Goal: Task Accomplishment & Management: Use online tool/utility

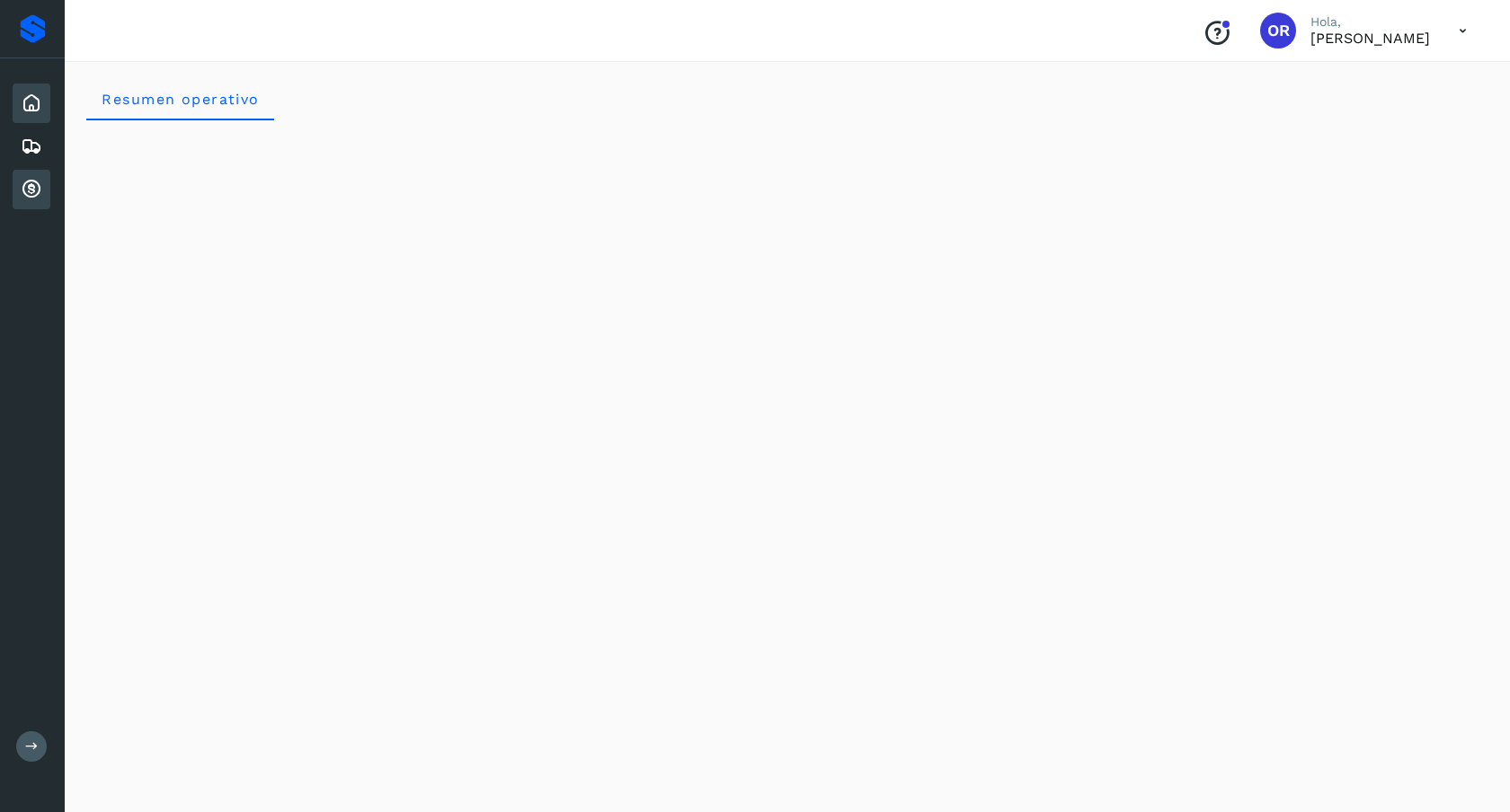
click at [34, 183] on icon at bounding box center [32, 190] width 22 height 22
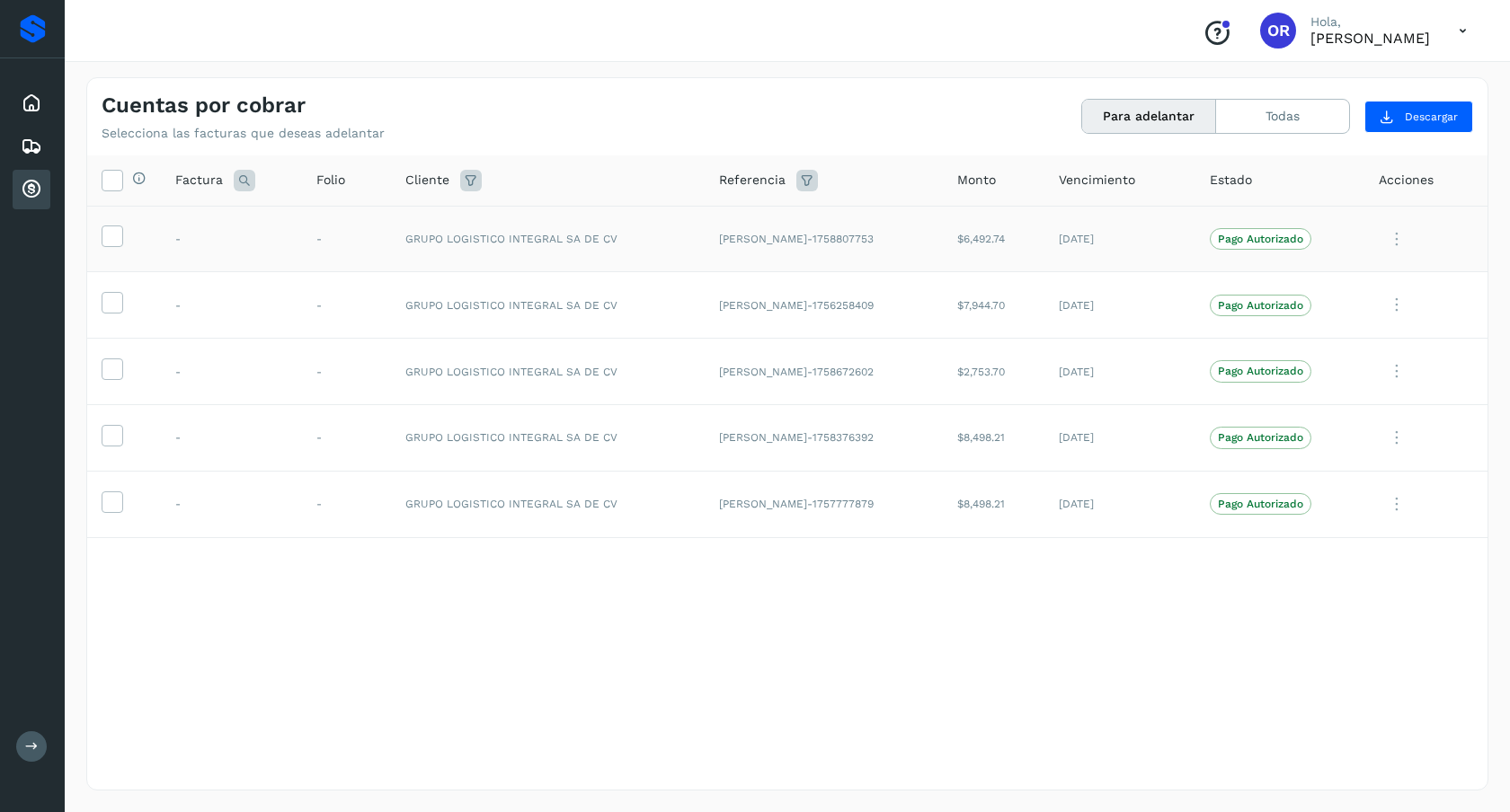
click at [120, 253] on td at bounding box center [124, 239] width 74 height 67
click at [116, 239] on icon at bounding box center [111, 234] width 19 height 19
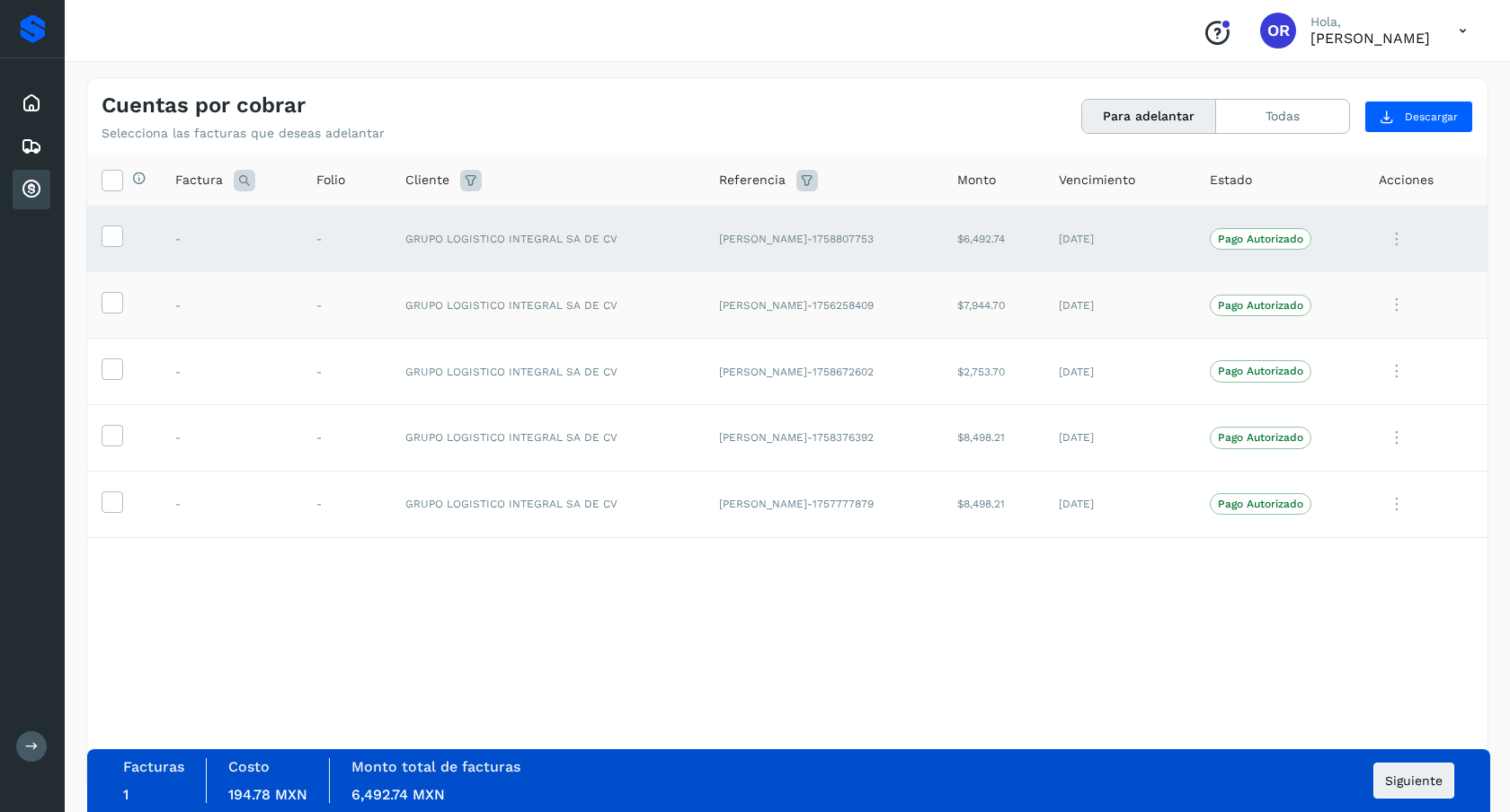
click at [116, 287] on td at bounding box center [124, 305] width 74 height 67
click at [116, 292] on label at bounding box center [112, 303] width 22 height 22
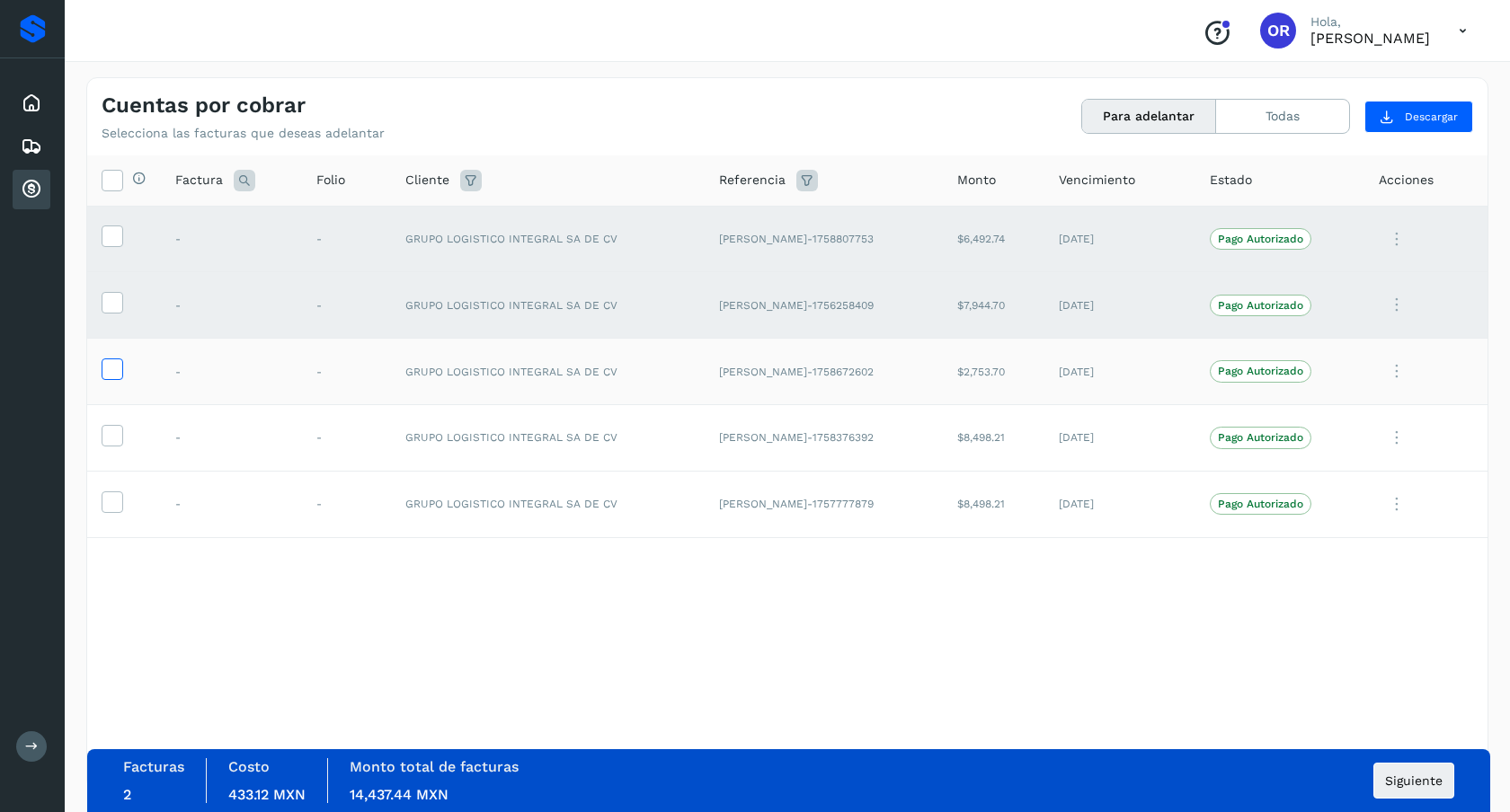
click at [117, 361] on icon at bounding box center [111, 367] width 19 height 19
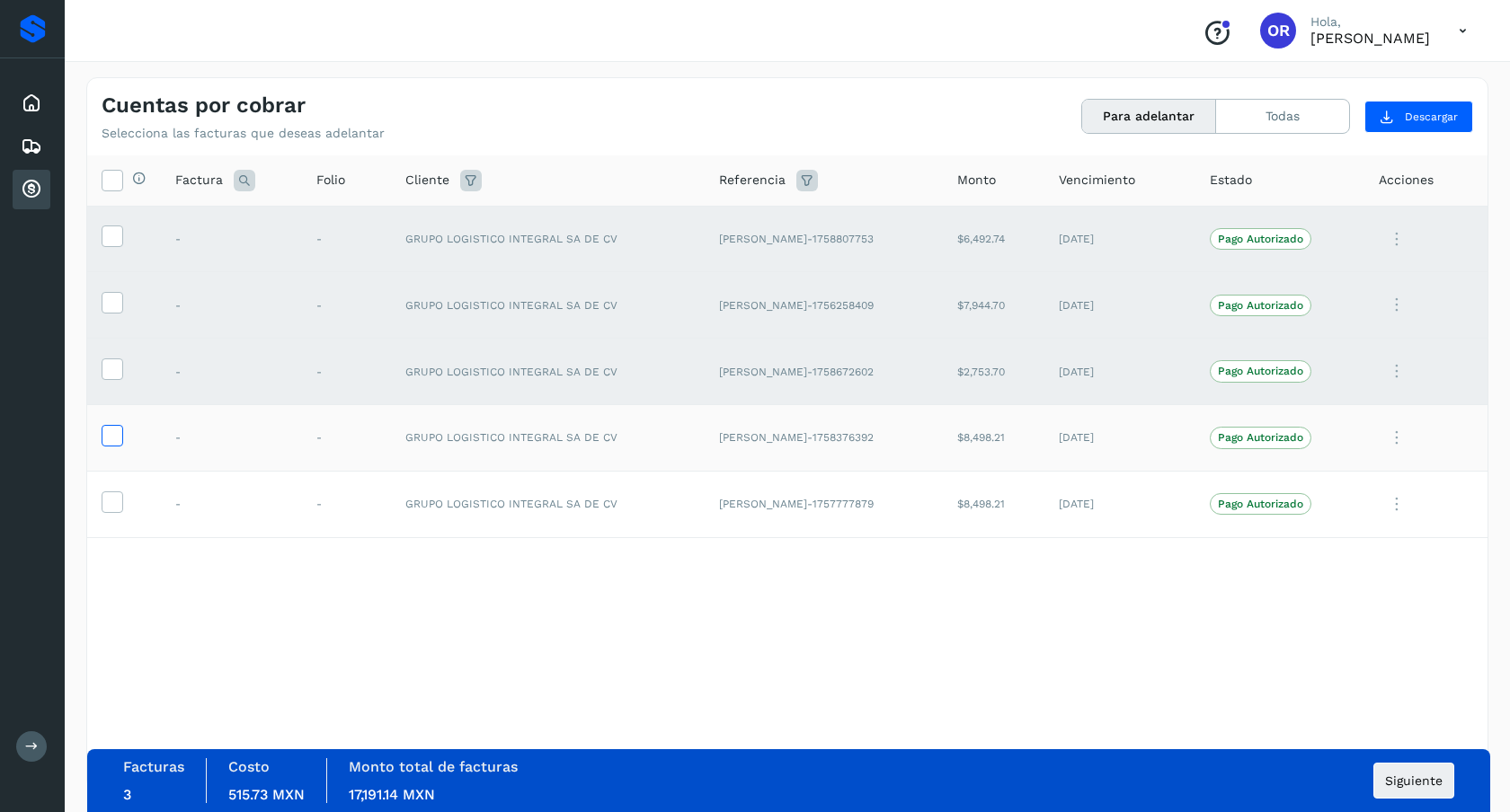
click at [110, 431] on icon at bounding box center [111, 434] width 19 height 19
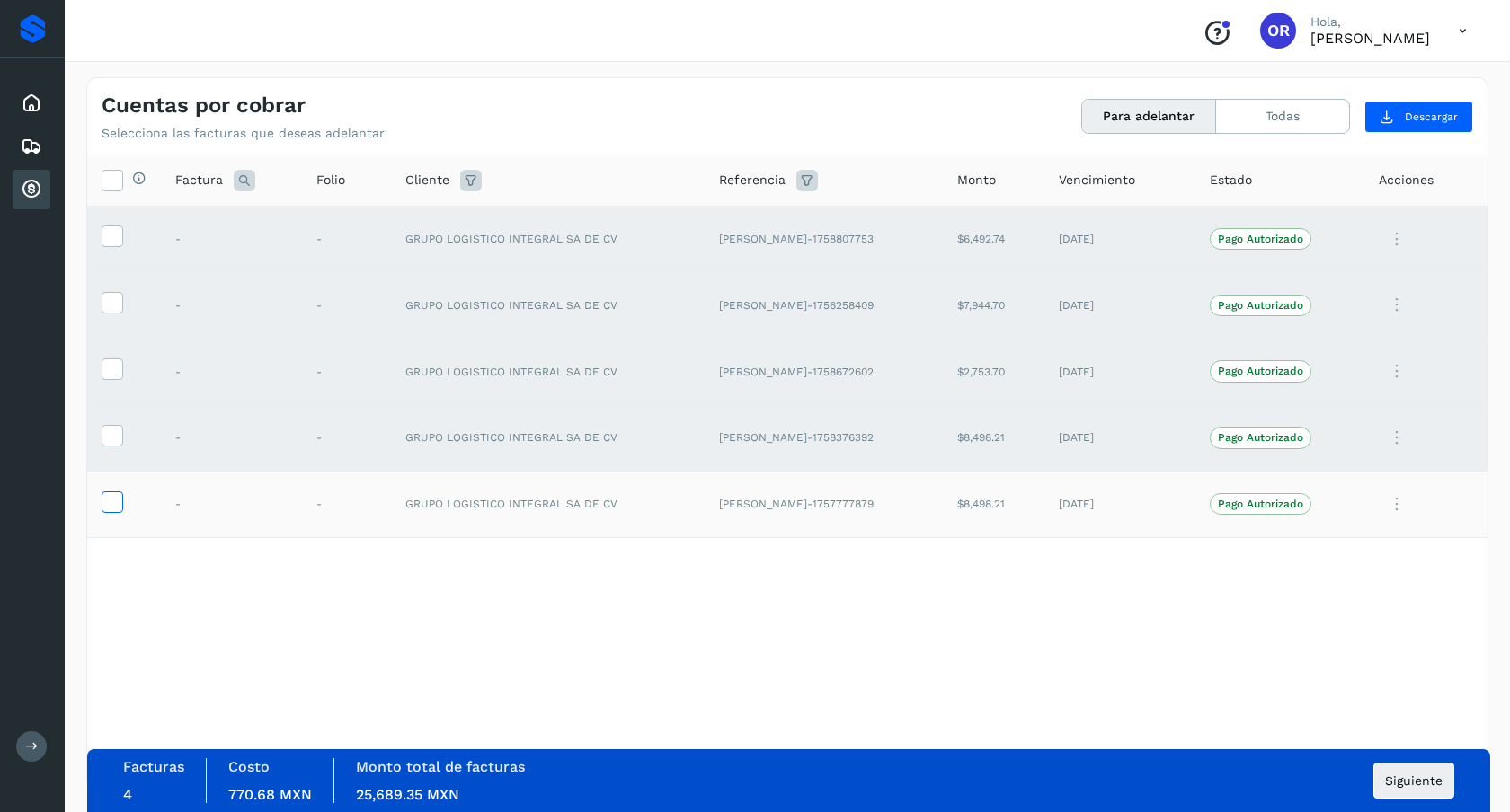
click at [110, 496] on icon at bounding box center [111, 500] width 19 height 19
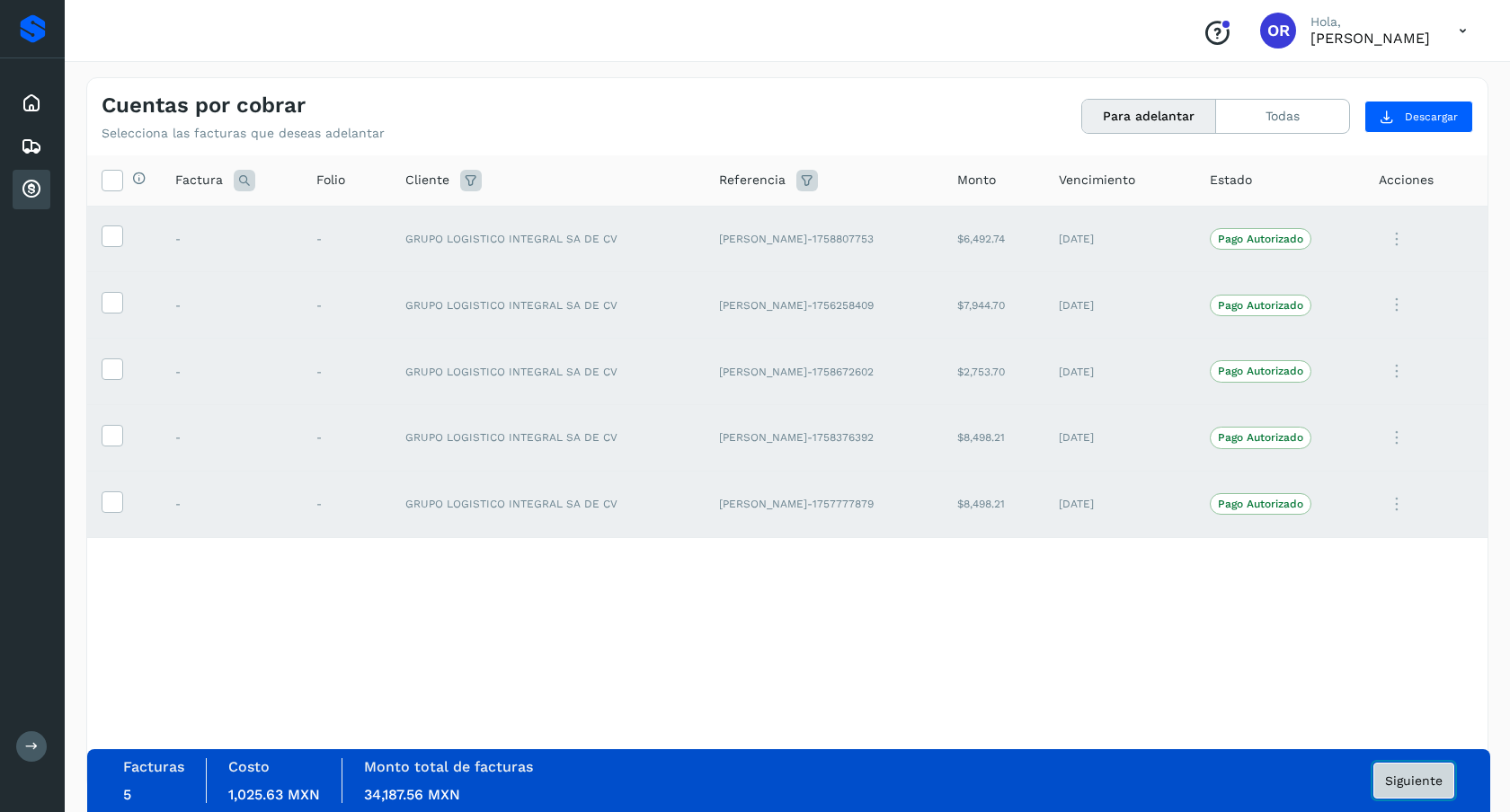
click at [1418, 787] on span "Siguiente" at bounding box center [1413, 781] width 57 height 13
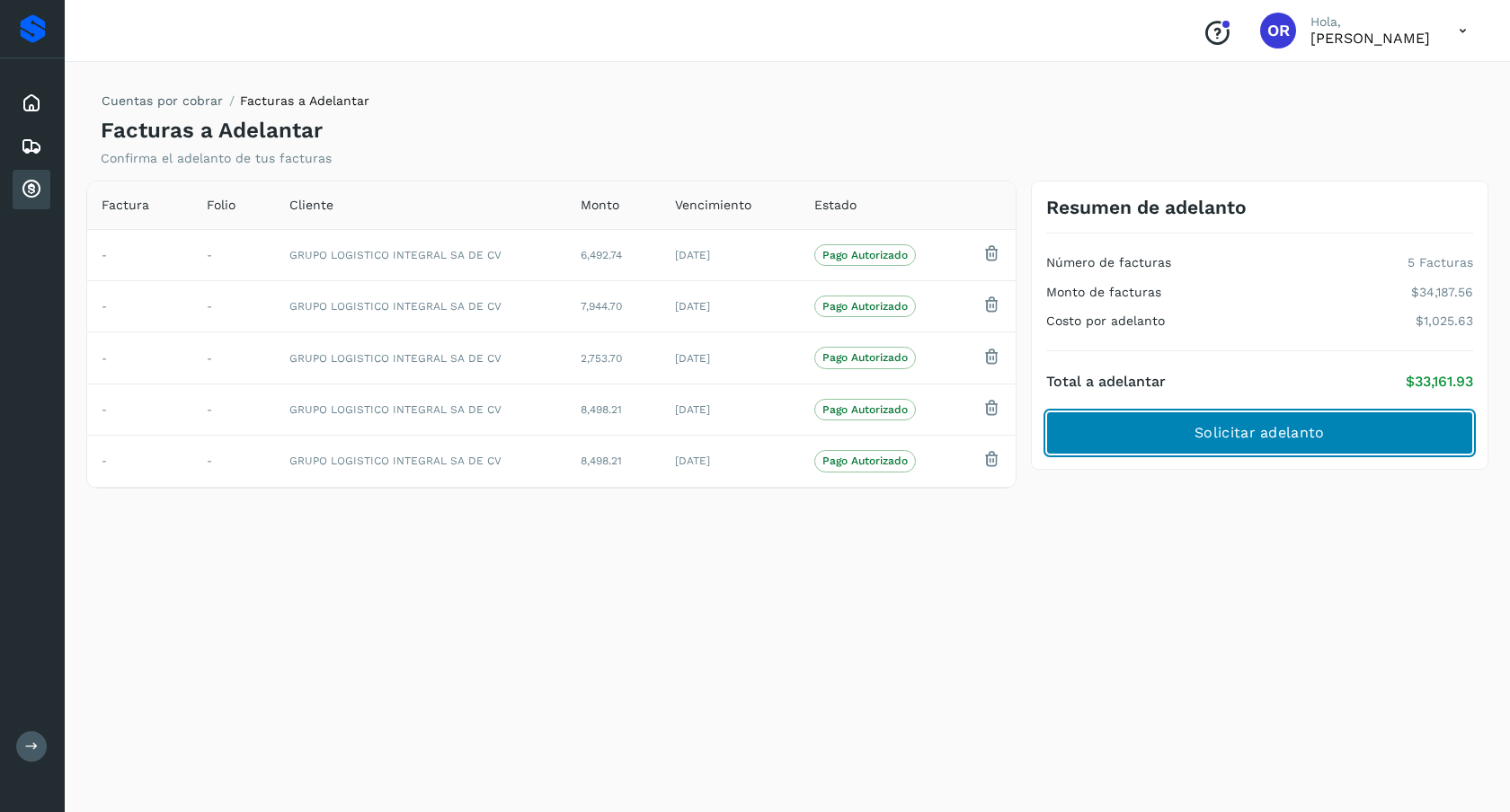
click at [1266, 447] on button "Solicitar adelanto" at bounding box center [1259, 432] width 427 height 43
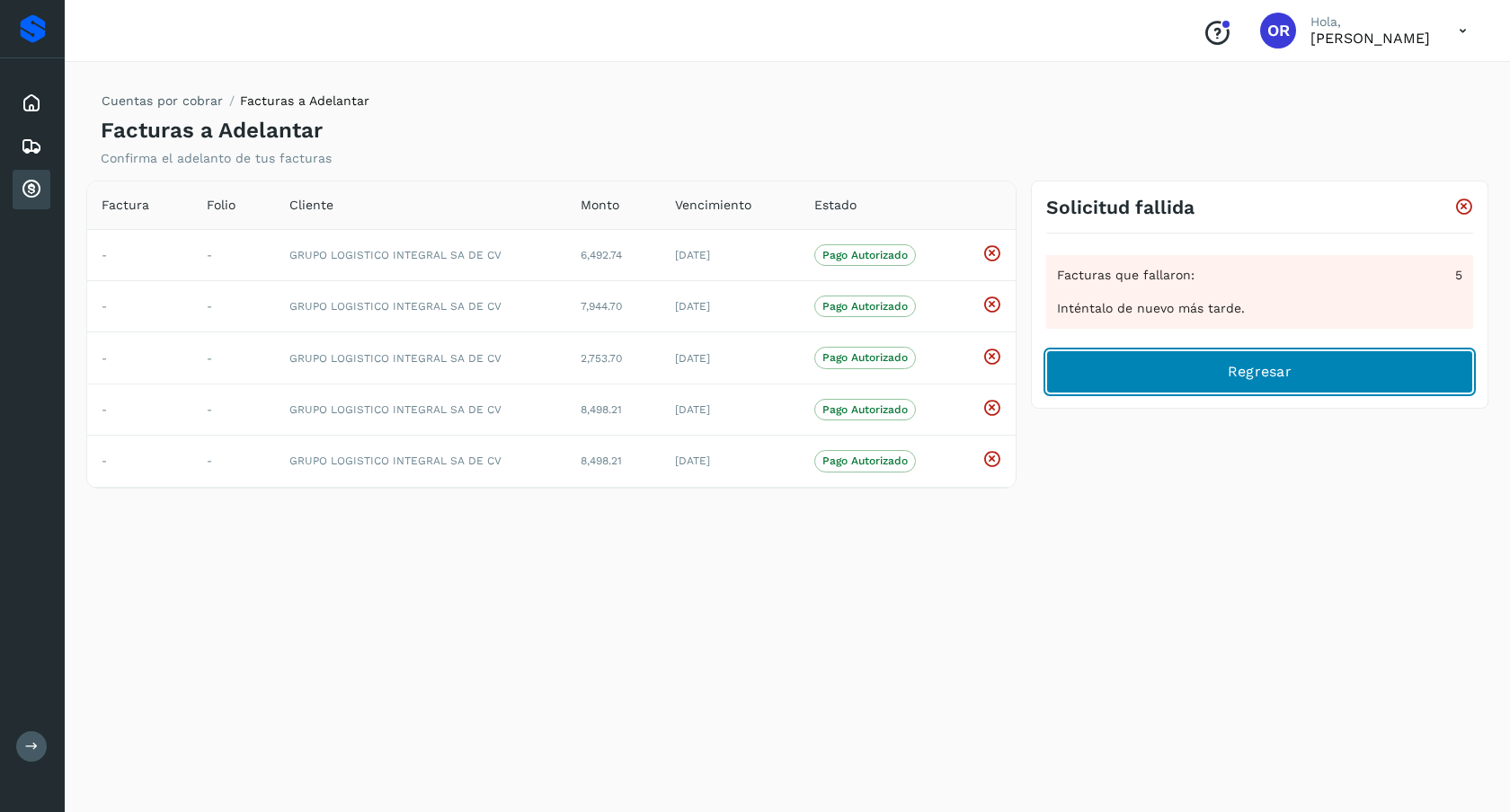
click at [1217, 389] on button "Regresar" at bounding box center [1259, 371] width 427 height 43
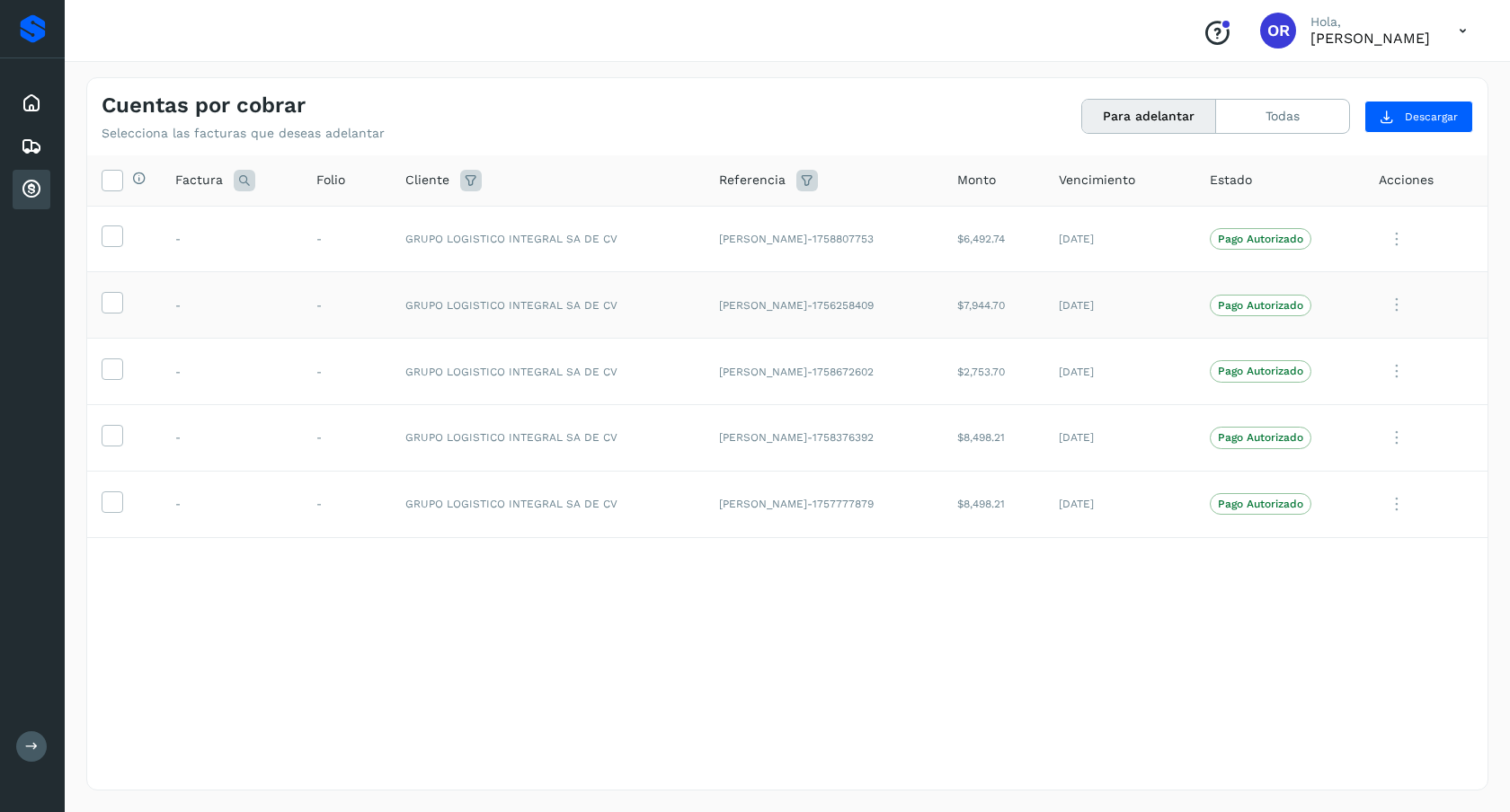
click at [99, 302] on td at bounding box center [124, 305] width 74 height 67
click at [112, 313] on span at bounding box center [111, 306] width 19 height 13
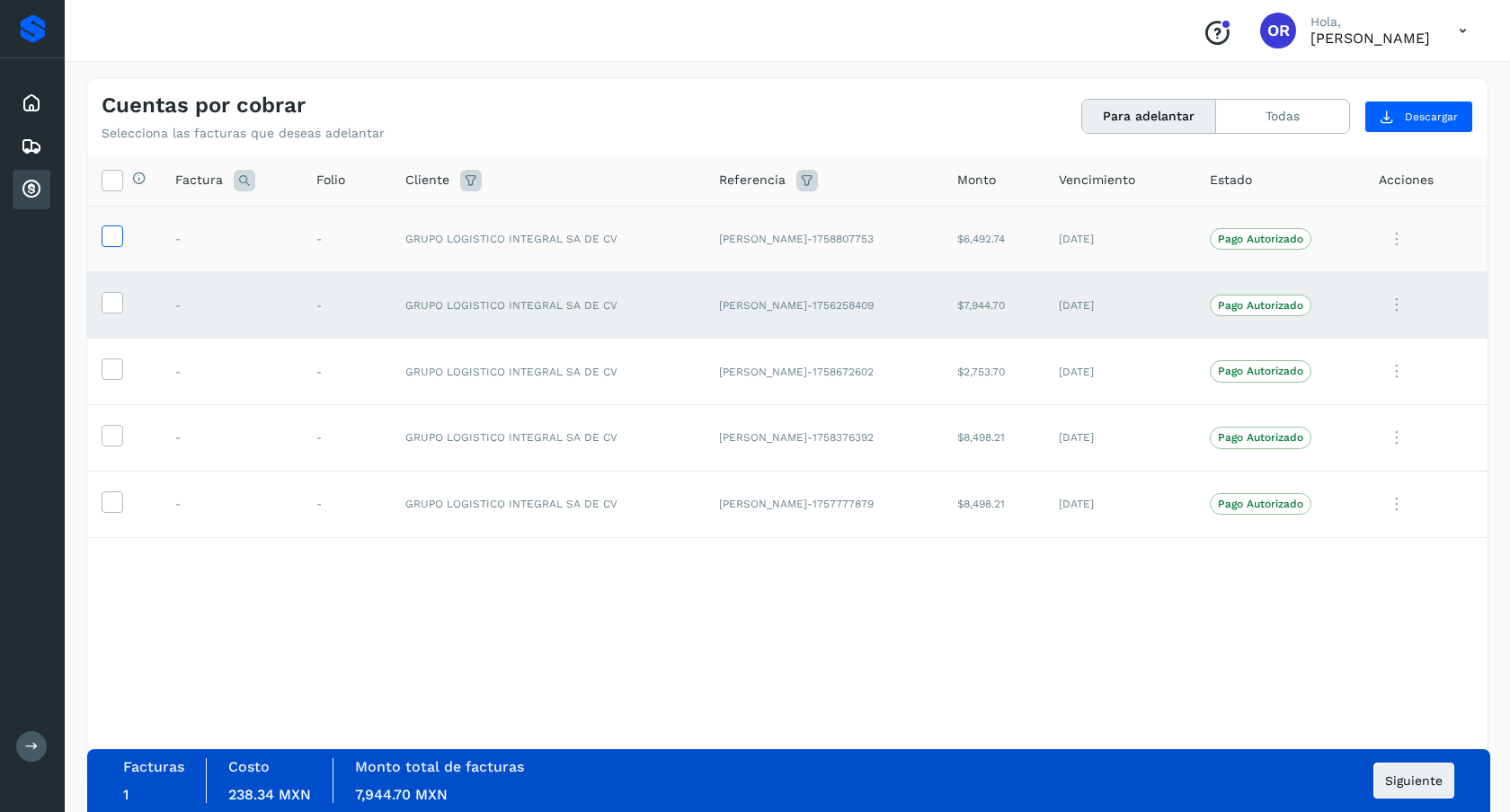
click at [118, 241] on icon at bounding box center [111, 234] width 19 height 19
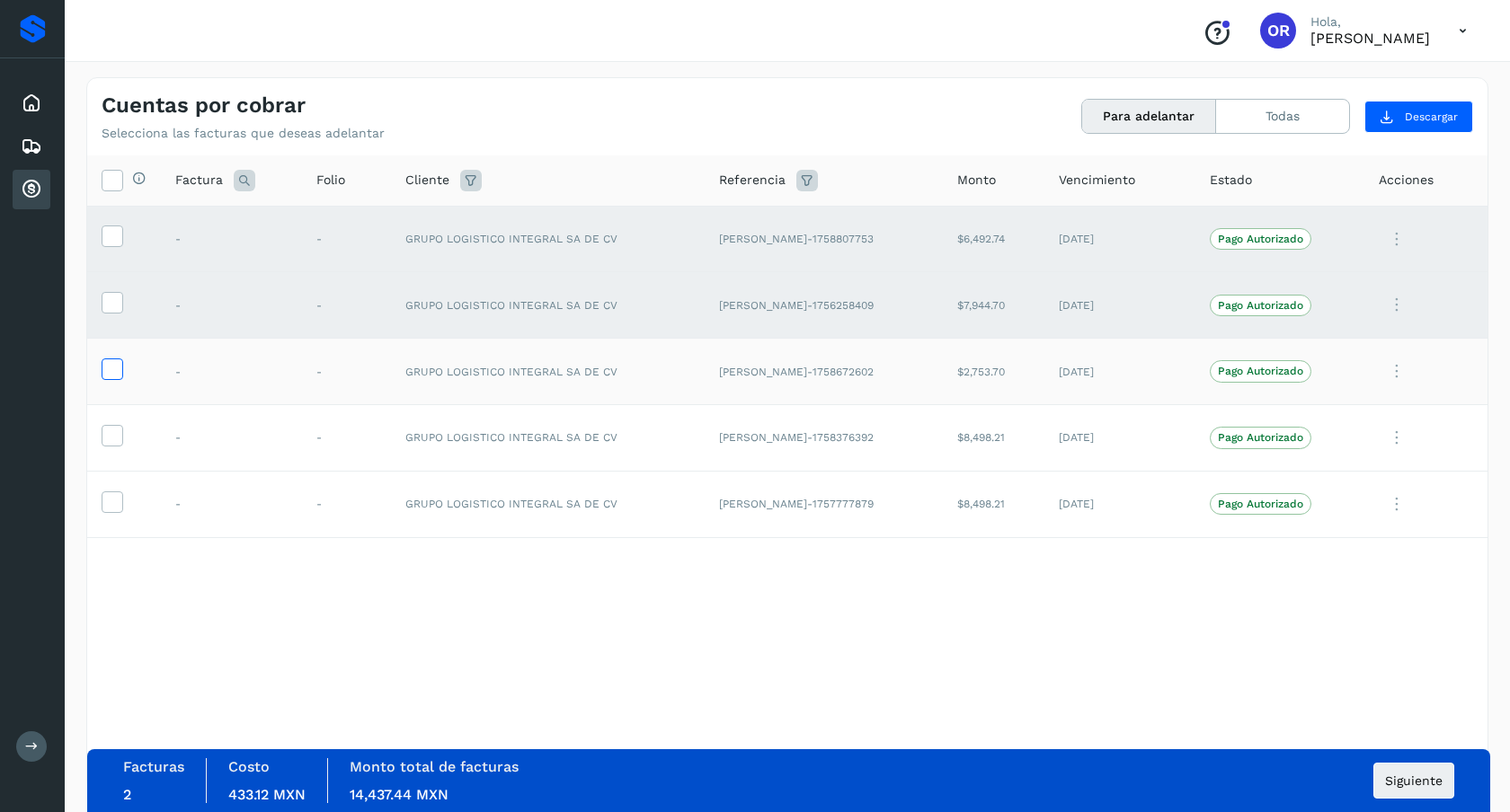
click at [119, 358] on label at bounding box center [112, 369] width 22 height 22
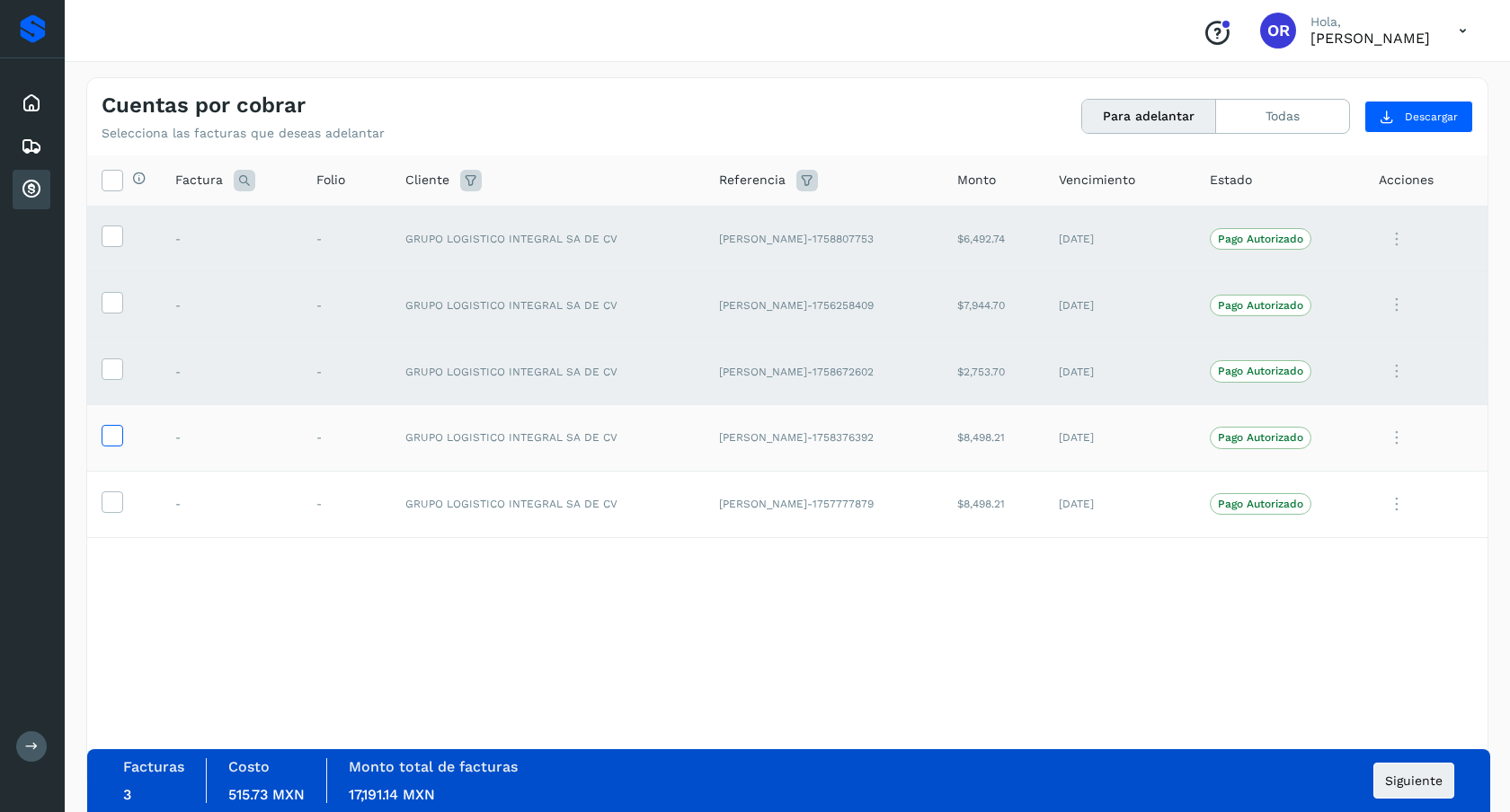
click at [116, 438] on icon at bounding box center [111, 434] width 19 height 19
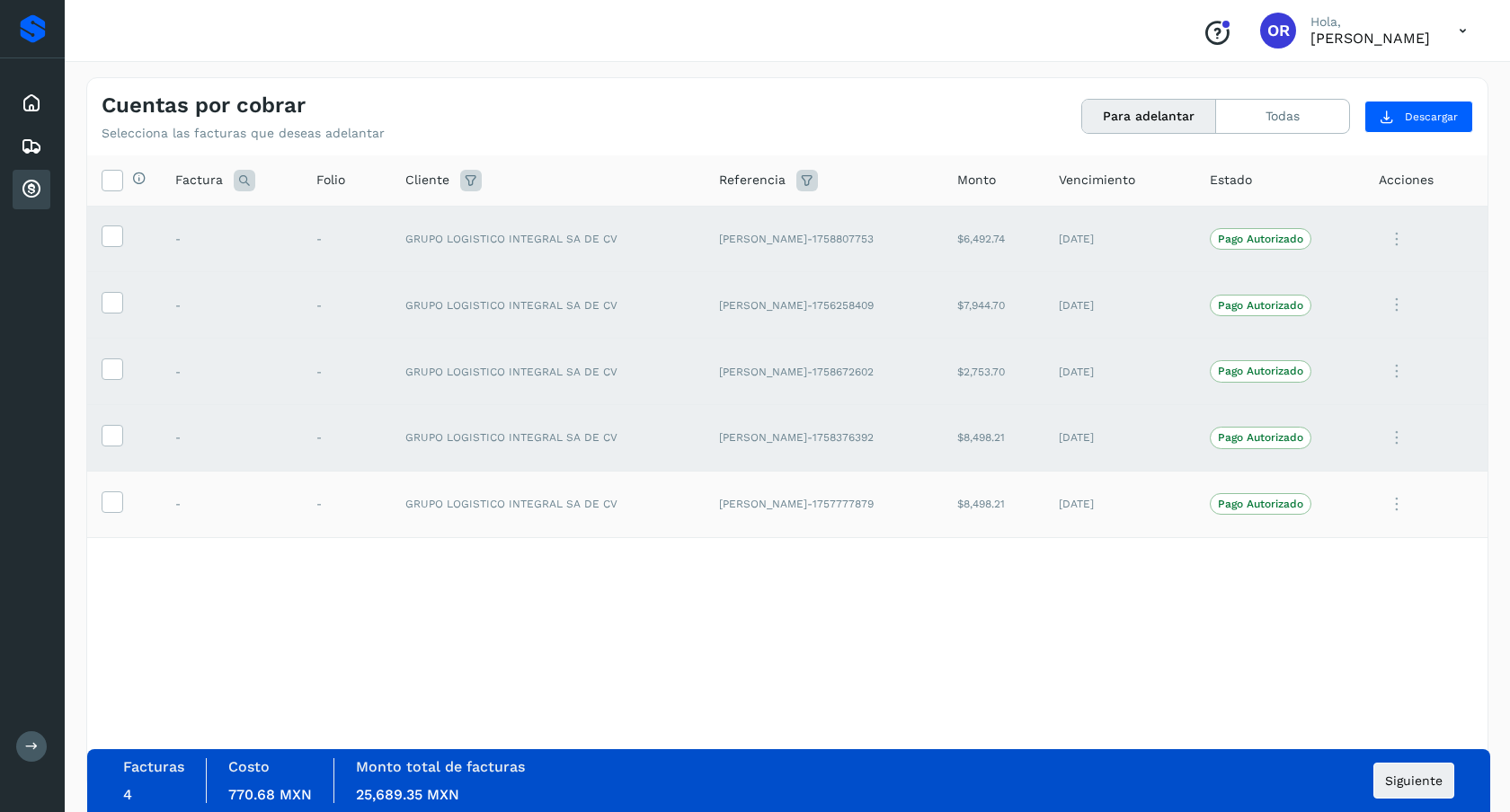
click at [107, 514] on td at bounding box center [124, 504] width 74 height 67
click at [110, 507] on icon at bounding box center [111, 500] width 19 height 19
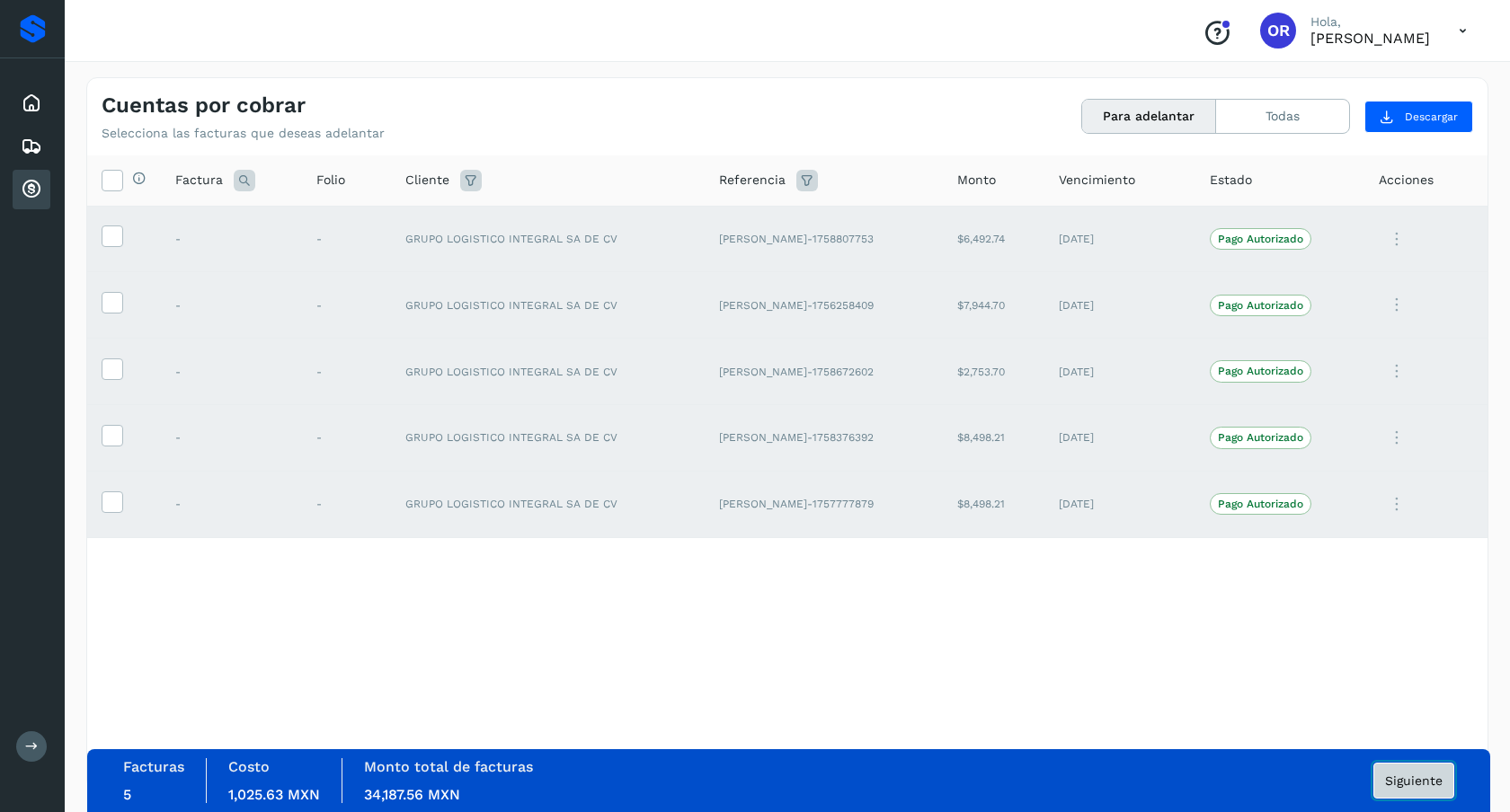
click at [1411, 765] on button "Siguiente" at bounding box center [1413, 780] width 81 height 36
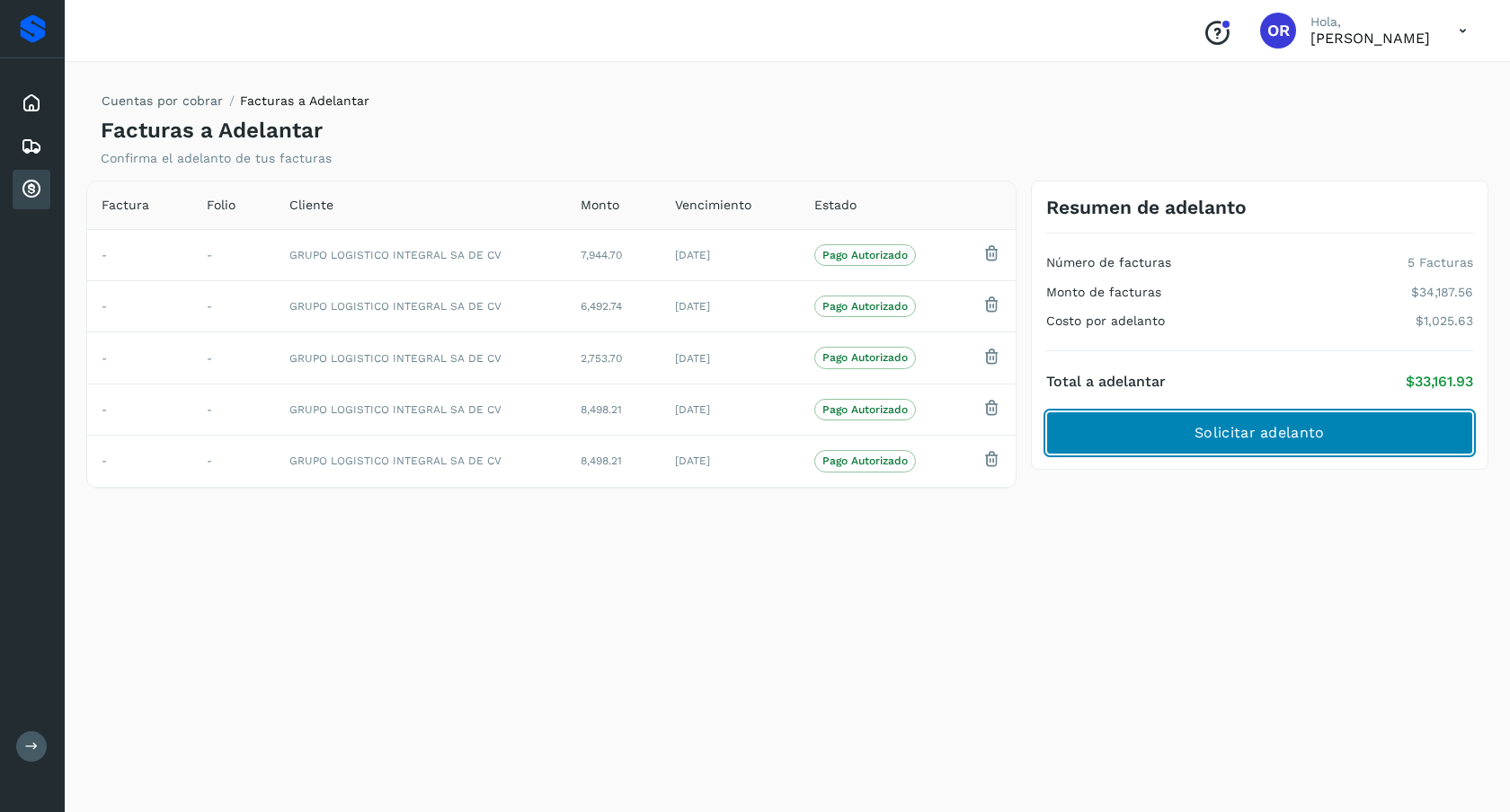
click at [1327, 434] on button "Solicitar adelanto" at bounding box center [1259, 432] width 427 height 43
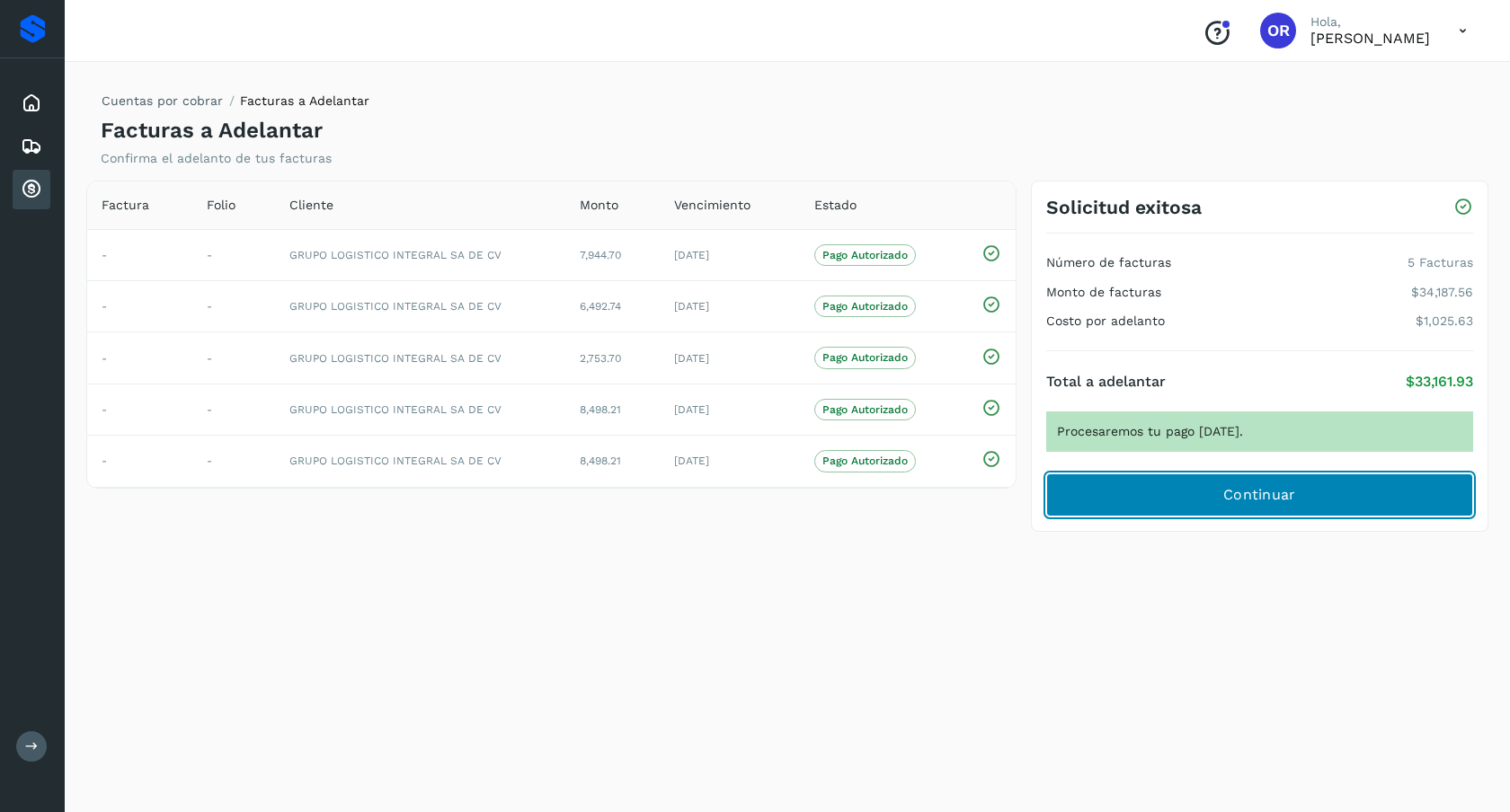
click at [1291, 488] on span "Continuar" at bounding box center [1260, 495] width 73 height 20
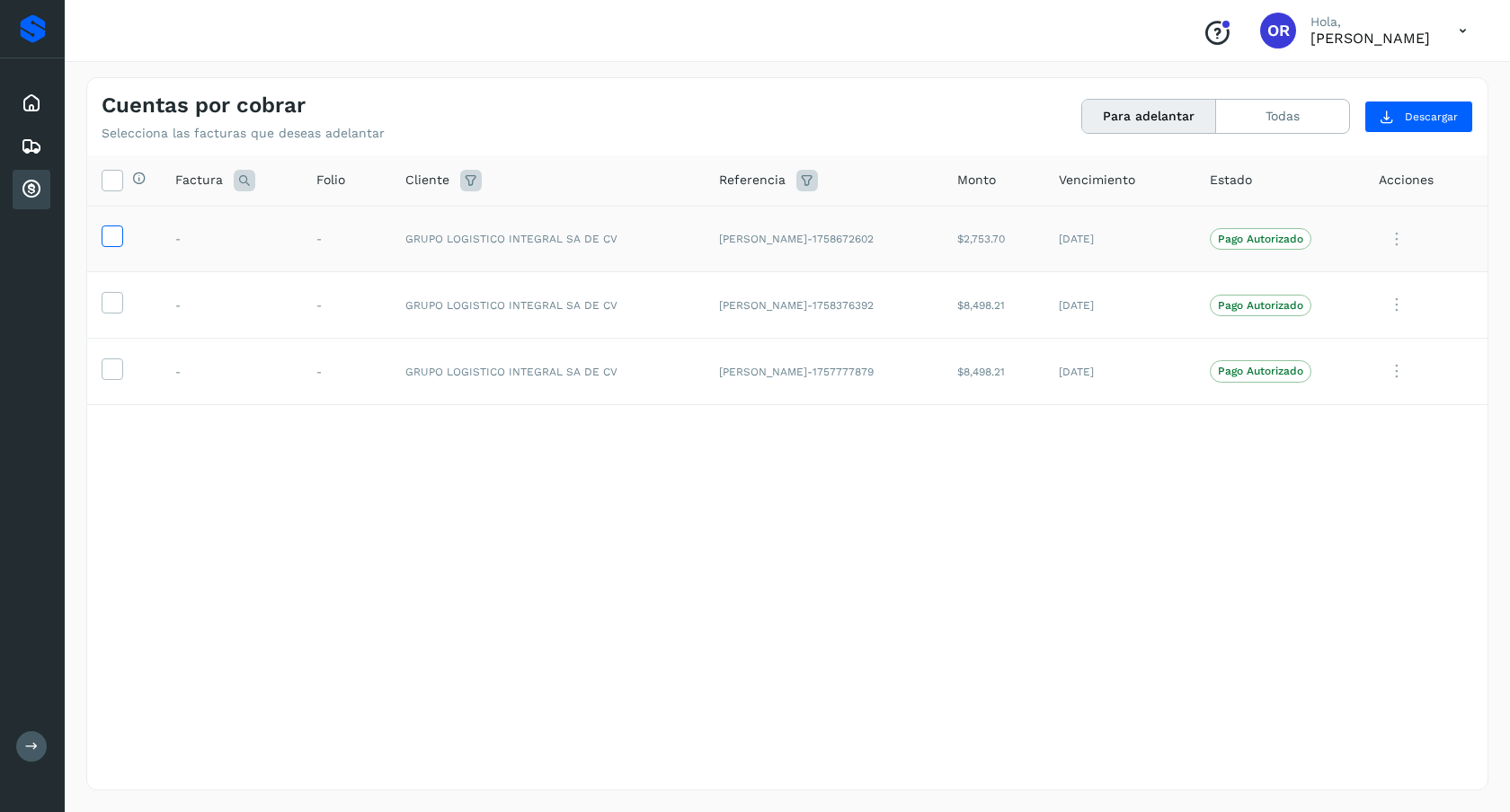
click at [119, 246] on span at bounding box center [111, 240] width 19 height 13
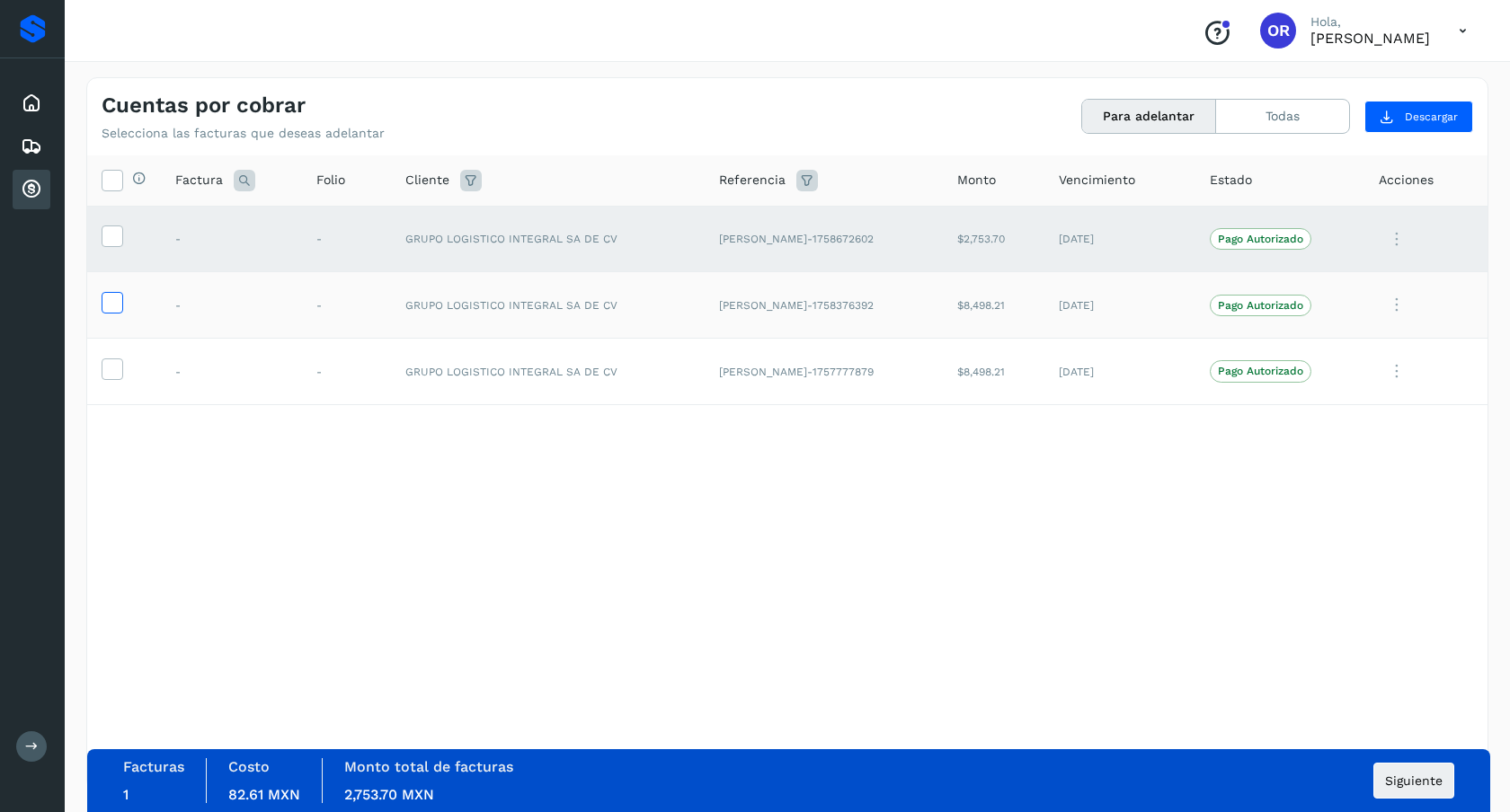
click at [108, 297] on icon at bounding box center [111, 301] width 19 height 19
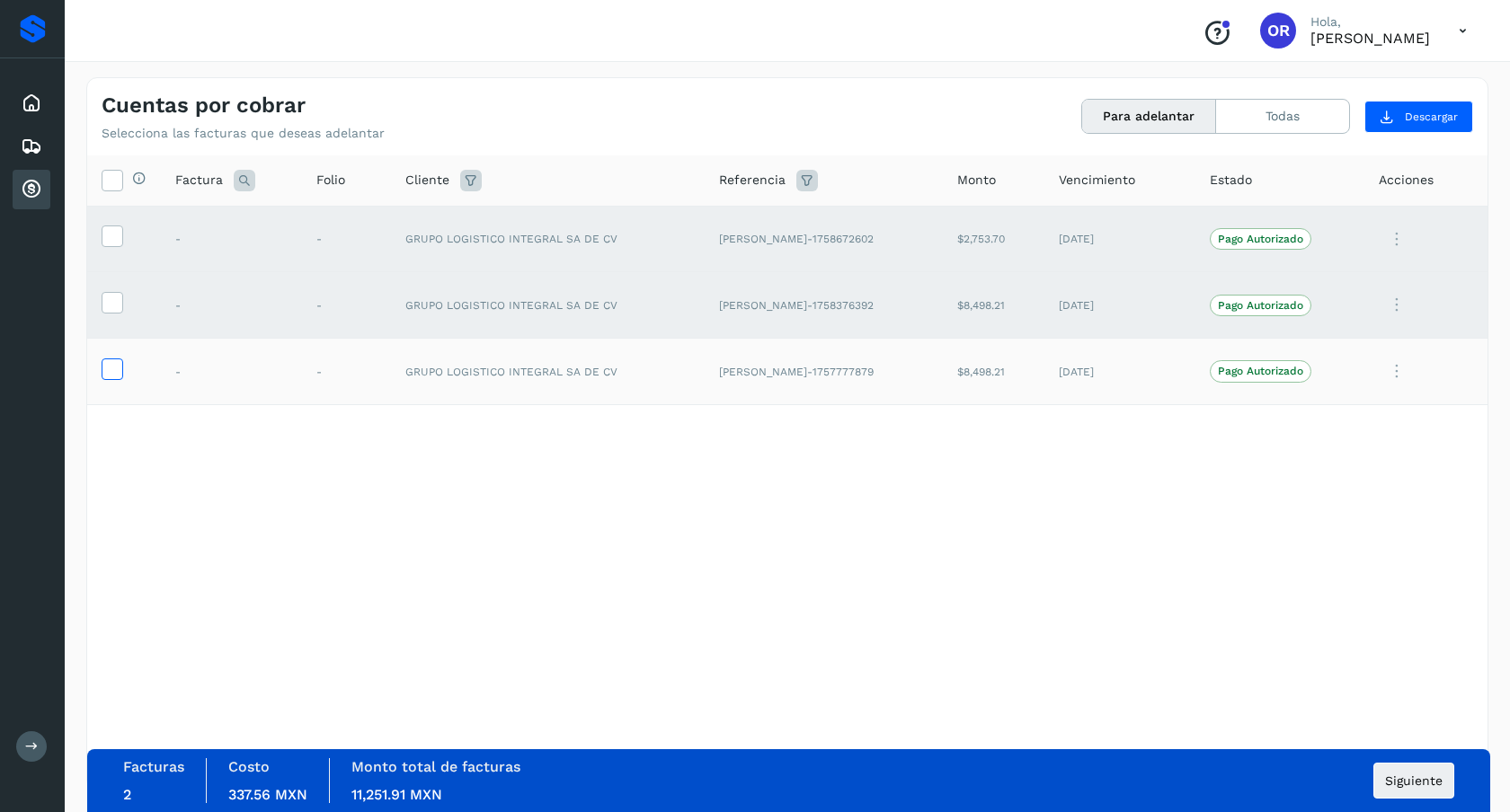
click at [110, 360] on icon at bounding box center [111, 367] width 19 height 19
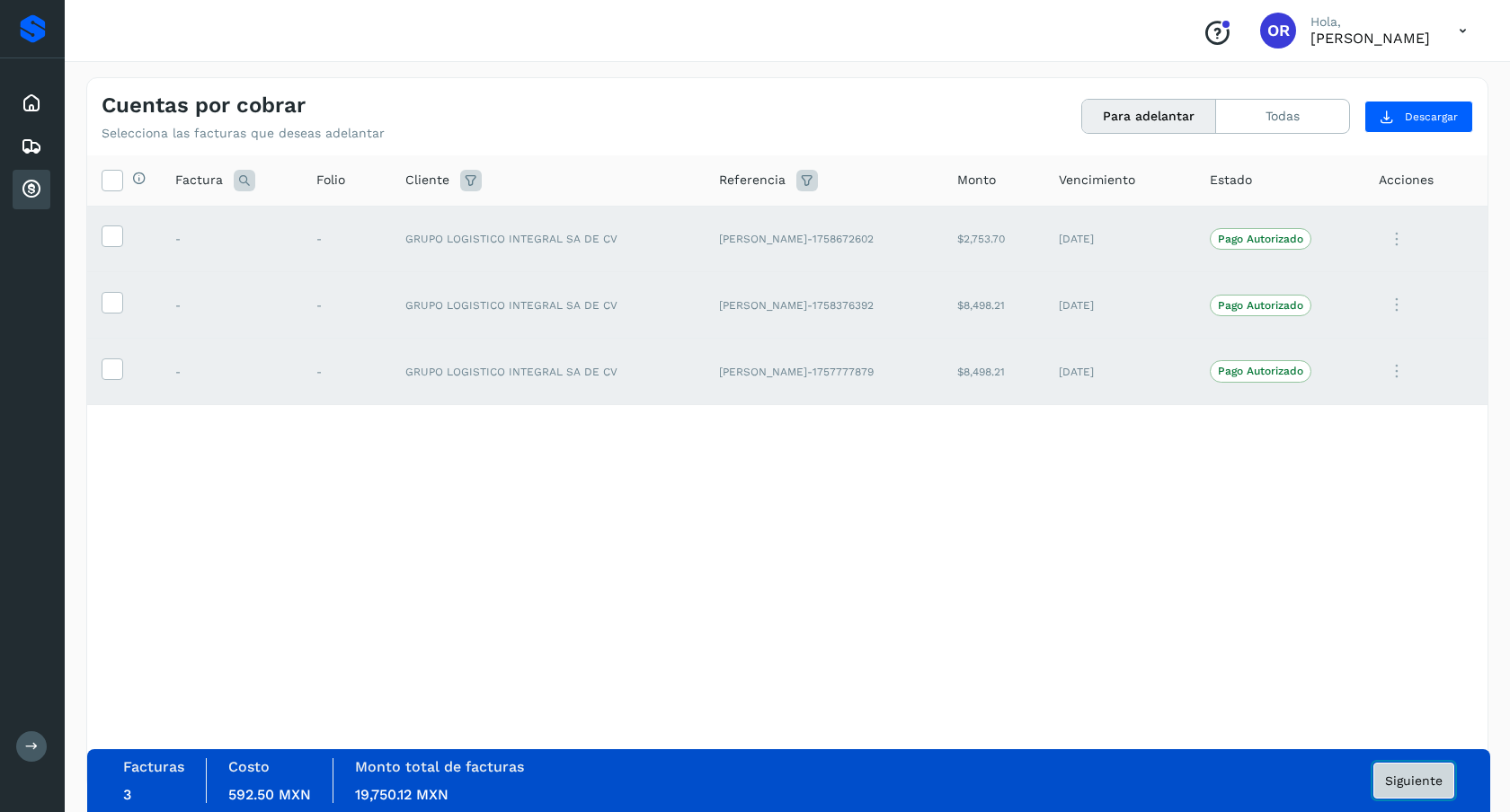
click at [1426, 770] on button "Siguiente" at bounding box center [1413, 780] width 81 height 36
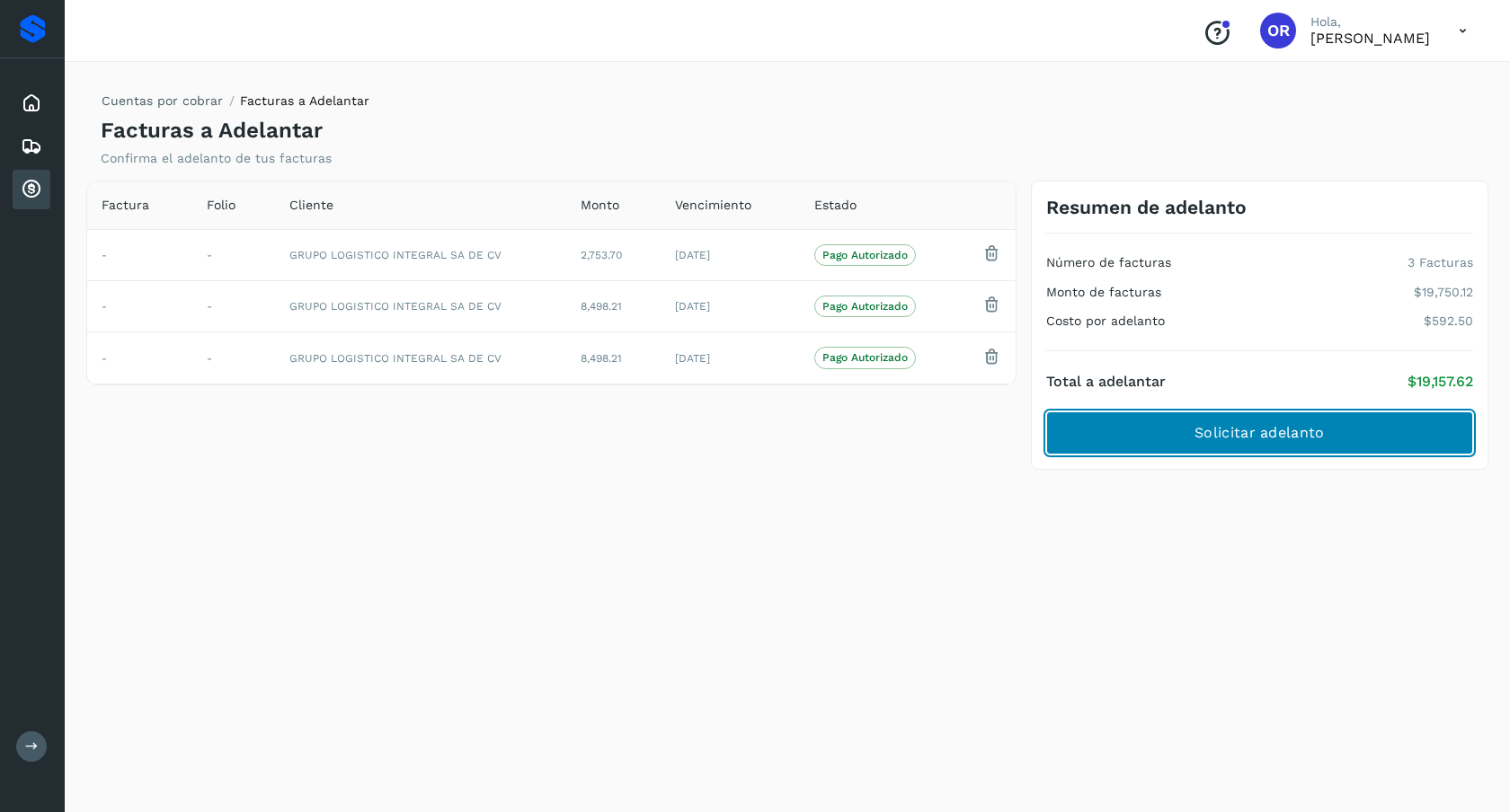
click at [1184, 445] on button "Solicitar adelanto" at bounding box center [1259, 432] width 427 height 43
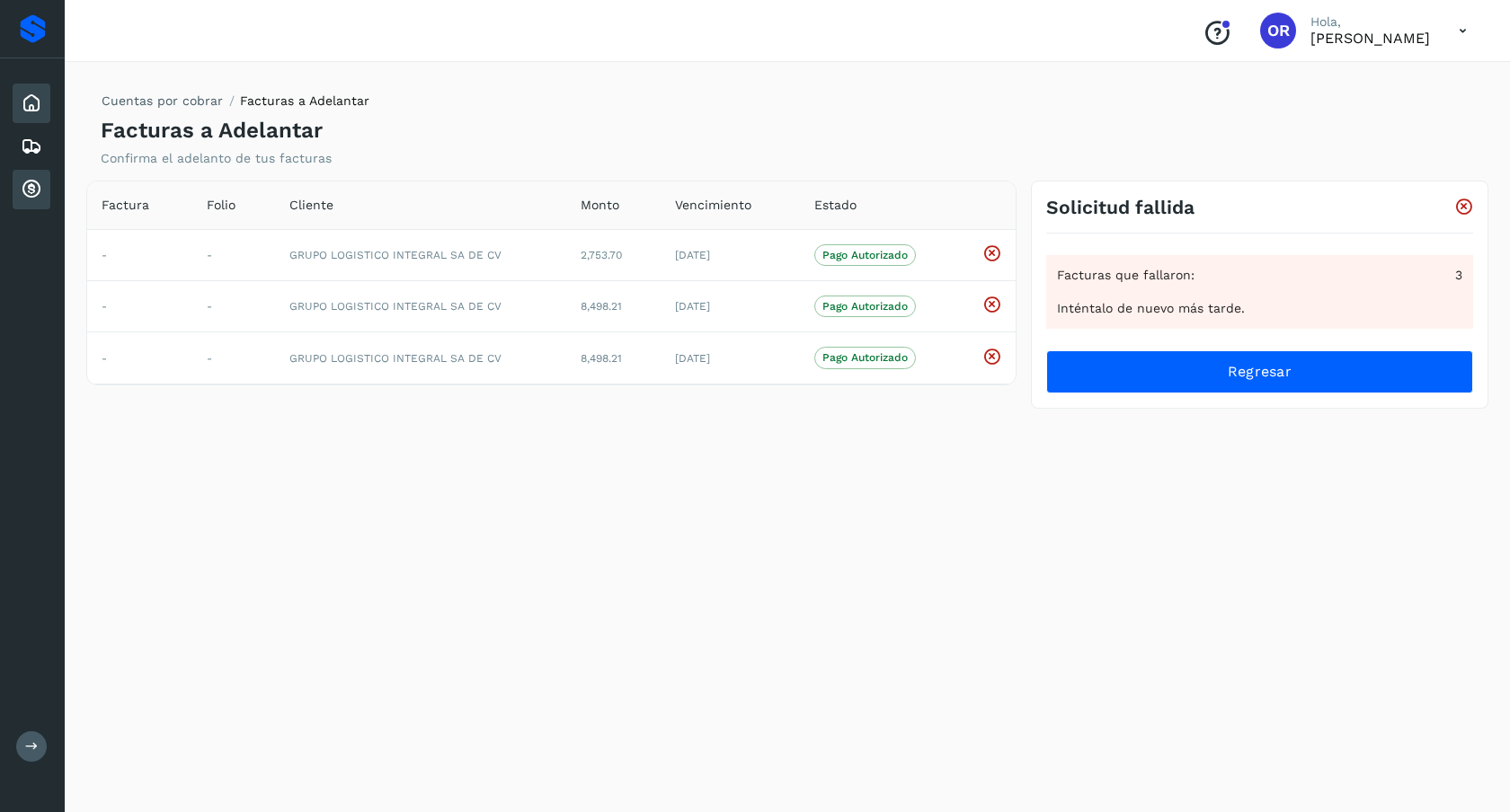
click at [44, 111] on div "Inicio" at bounding box center [31, 103] width 37 height 39
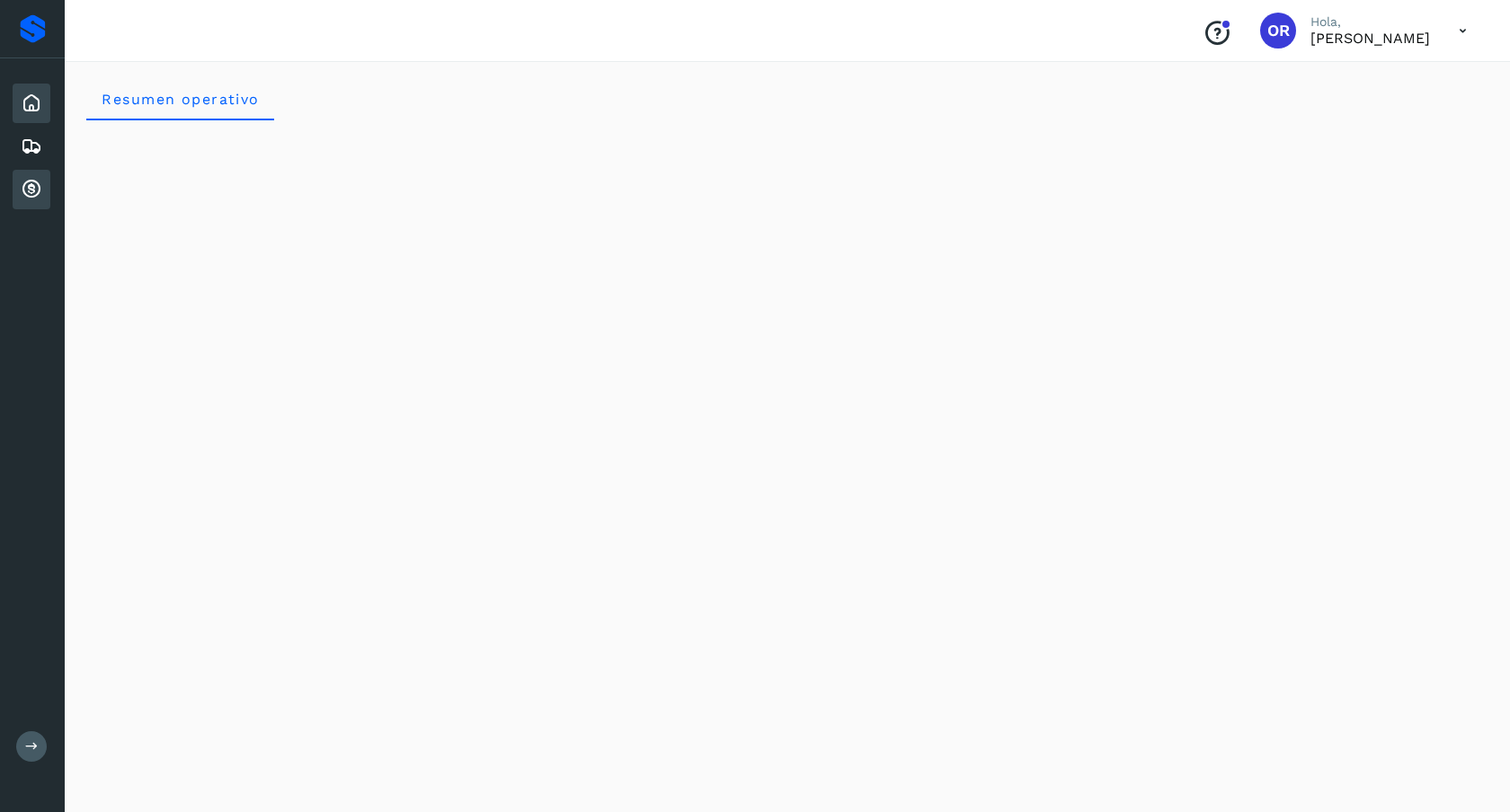
click at [32, 196] on icon at bounding box center [32, 190] width 22 height 22
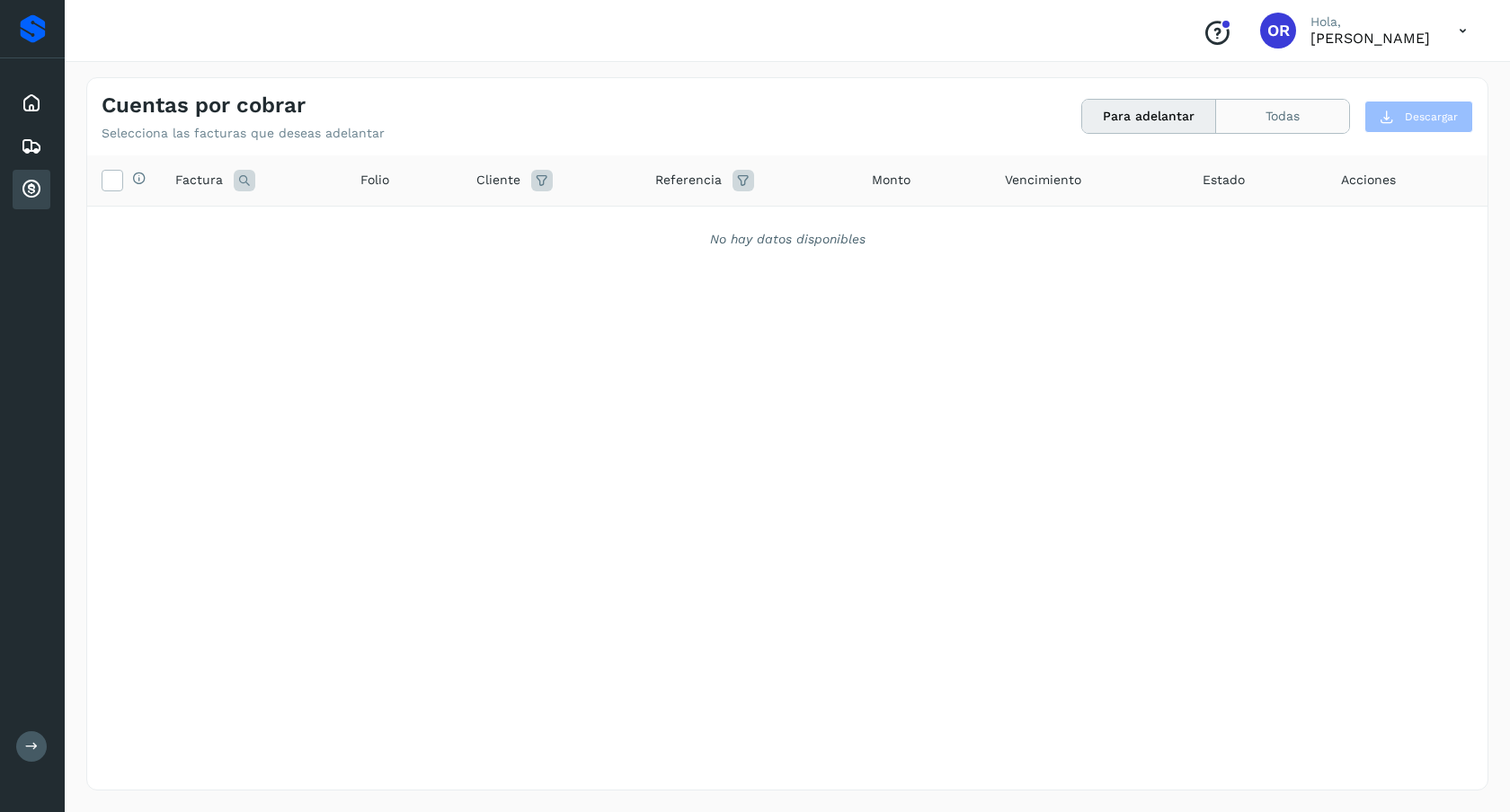
click at [1277, 125] on button "Todas" at bounding box center [1283, 116] width 133 height 33
